Goal: Transaction & Acquisition: Subscribe to service/newsletter

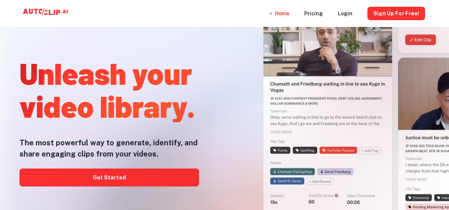
click at [99, 183] on div at bounding box center [224, 211] width 359 height 150
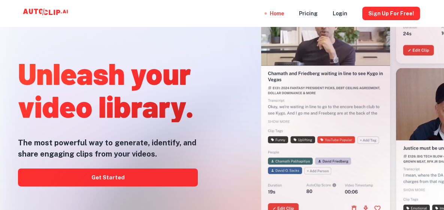
click at [102, 175] on div at bounding box center [222, 211] width 355 height 150
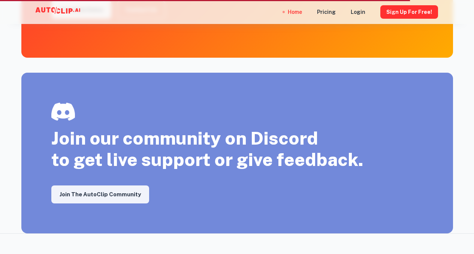
scroll to position [1251, 0]
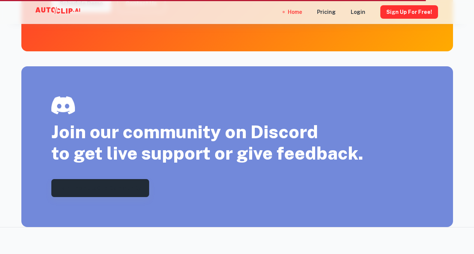
click at [121, 186] on link "Join the AutoClip Community" at bounding box center [100, 188] width 98 height 18
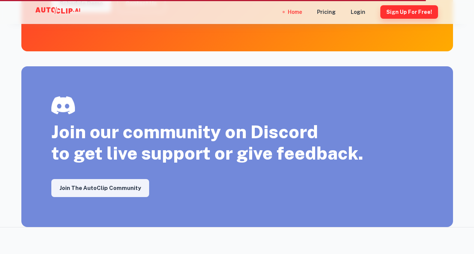
click at [402, 13] on button "Sign Up for free!" at bounding box center [409, 11] width 58 height 13
